Goal: Information Seeking & Learning: Learn about a topic

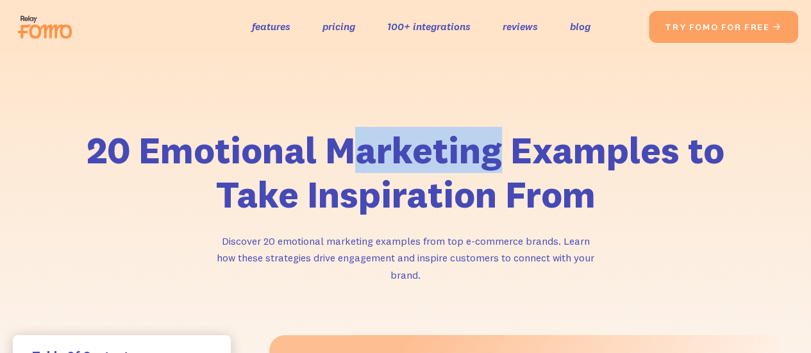
drag, startPoint x: 343, startPoint y: 148, endPoint x: 634, endPoint y: 189, distance: 293.5
click at [523, 165] on h1 "20 Emotional Marketing Examples to Take Inspiration From" at bounding box center [406, 172] width 654 height 89
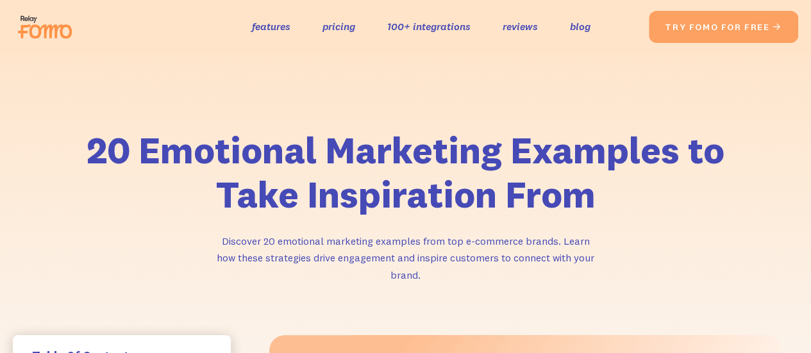
click at [667, 202] on h1 "20 Emotional Marketing Examples to Take Inspiration From" at bounding box center [406, 172] width 654 height 89
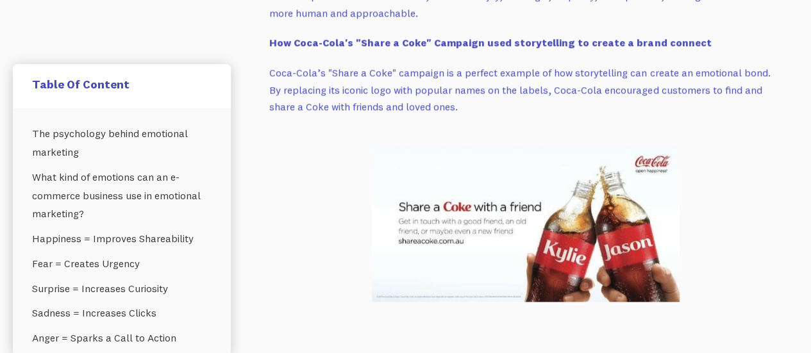
scroll to position [2951, 0]
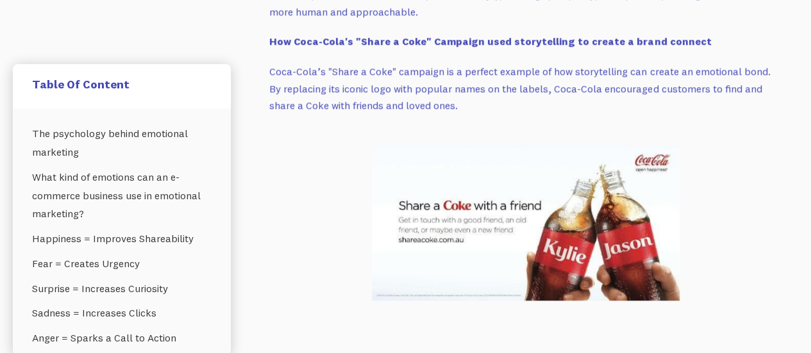
click at [570, 269] on img at bounding box center [526, 223] width 308 height 156
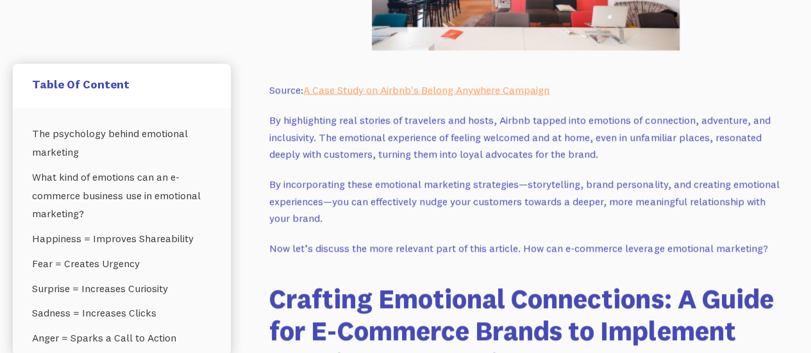
scroll to position [4426, 0]
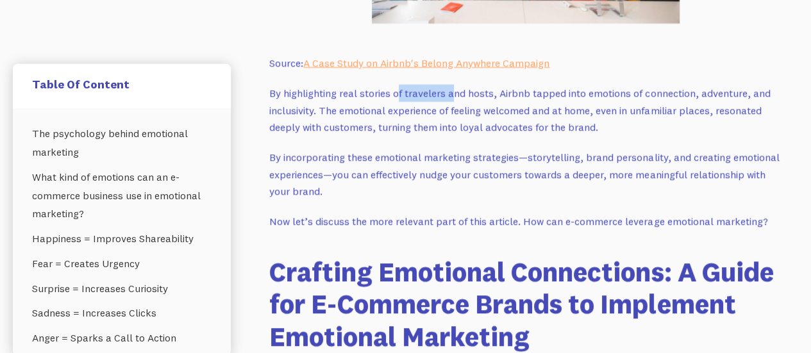
drag, startPoint x: 400, startPoint y: 94, endPoint x: 500, endPoint y: 101, distance: 99.7
click at [453, 92] on p "By highlighting real stories of travelers and hosts, Airbnb tapped into emotion…" at bounding box center [525, 110] width 513 height 51
click at [507, 103] on p "By highlighting real stories of travelers and hosts, Airbnb tapped into emotion…" at bounding box center [525, 110] width 513 height 51
drag, startPoint x: 593, startPoint y: 97, endPoint x: 704, endPoint y: 97, distance: 111.6
click at [618, 97] on p "By highlighting real stories of travelers and hosts, Airbnb tapped into emotion…" at bounding box center [525, 110] width 513 height 51
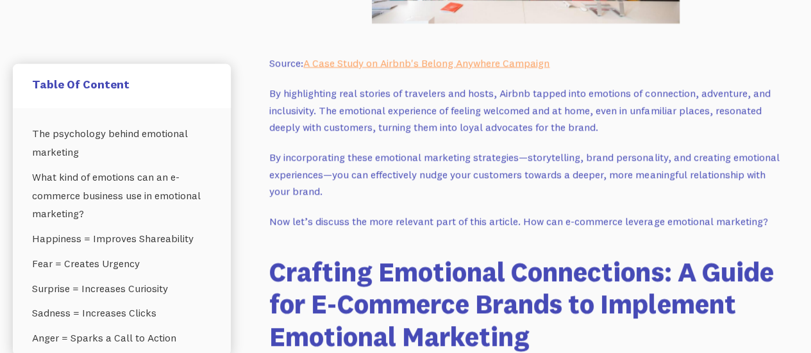
click at [708, 97] on p "By highlighting real stories of travelers and hosts, Airbnb tapped into emotion…" at bounding box center [525, 110] width 513 height 51
drag, startPoint x: 476, startPoint y: 115, endPoint x: 545, endPoint y: 115, distance: 69.3
click at [505, 115] on p "By highlighting real stories of travelers and hosts, Airbnb tapped into emotion…" at bounding box center [525, 110] width 513 height 51
drag, startPoint x: 545, startPoint y: 115, endPoint x: 593, endPoint y: 128, distance: 49.8
click at [546, 115] on p "By highlighting real stories of travelers and hosts, Airbnb tapped into emotion…" at bounding box center [525, 110] width 513 height 51
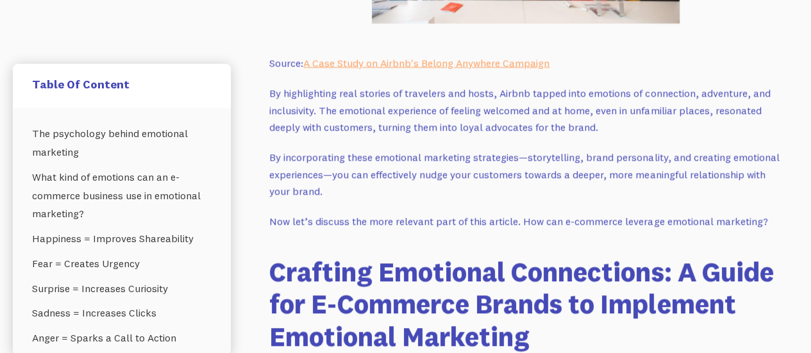
click at [604, 130] on p "By highlighting real stories of travelers and hosts, Airbnb tapped into emotion…" at bounding box center [525, 110] width 513 height 51
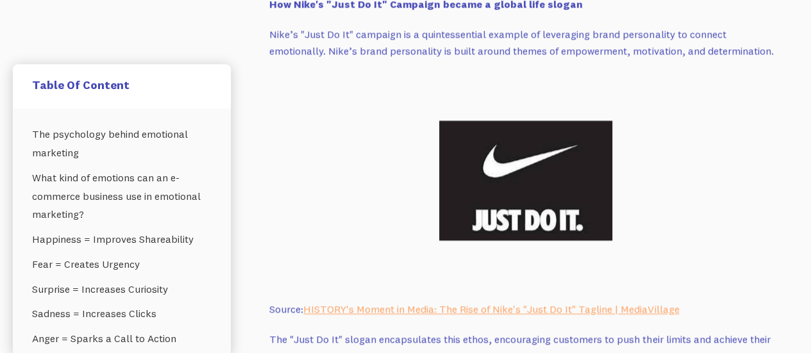
scroll to position [3592, 0]
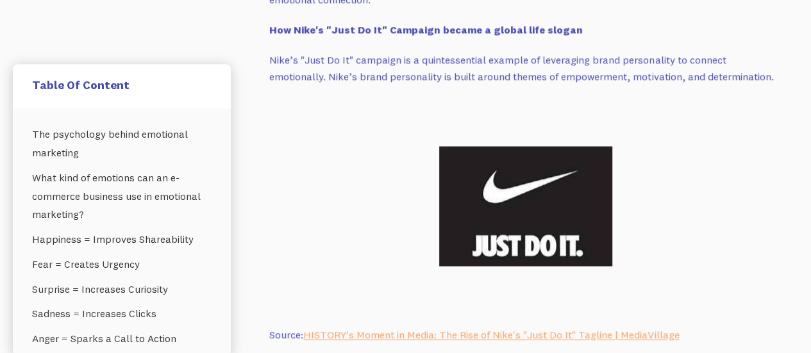
drag, startPoint x: 323, startPoint y: 188, endPoint x: 312, endPoint y: 174, distance: 17.7
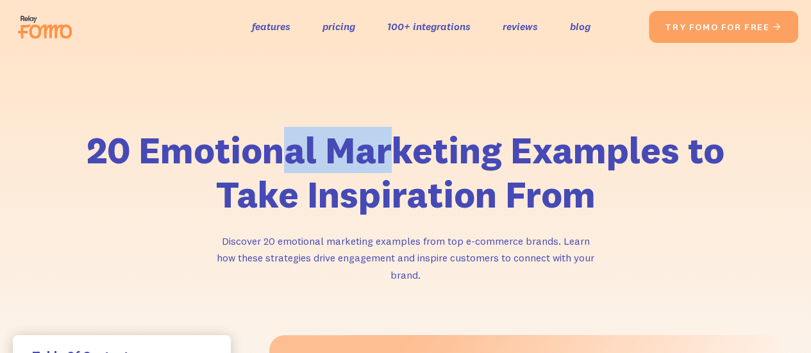
click at [385, 152] on h1 "20 Emotional Marketing Examples to Take Inspiration From" at bounding box center [406, 172] width 654 height 89
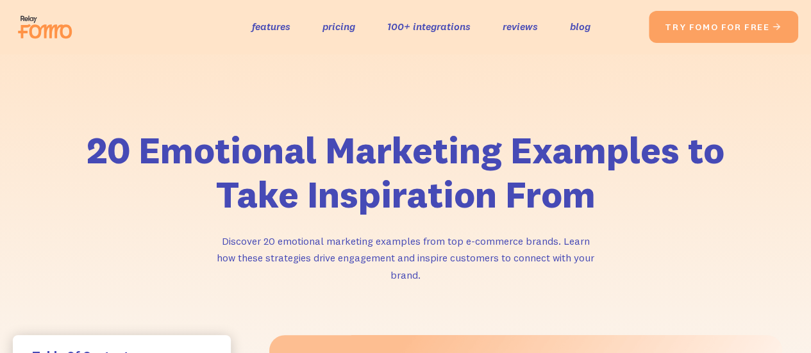
click at [525, 160] on h1 "20 Emotional Marketing Examples to Take Inspiration From" at bounding box center [406, 172] width 654 height 89
